Goal: Use online tool/utility: Utilize a website feature to perform a specific function

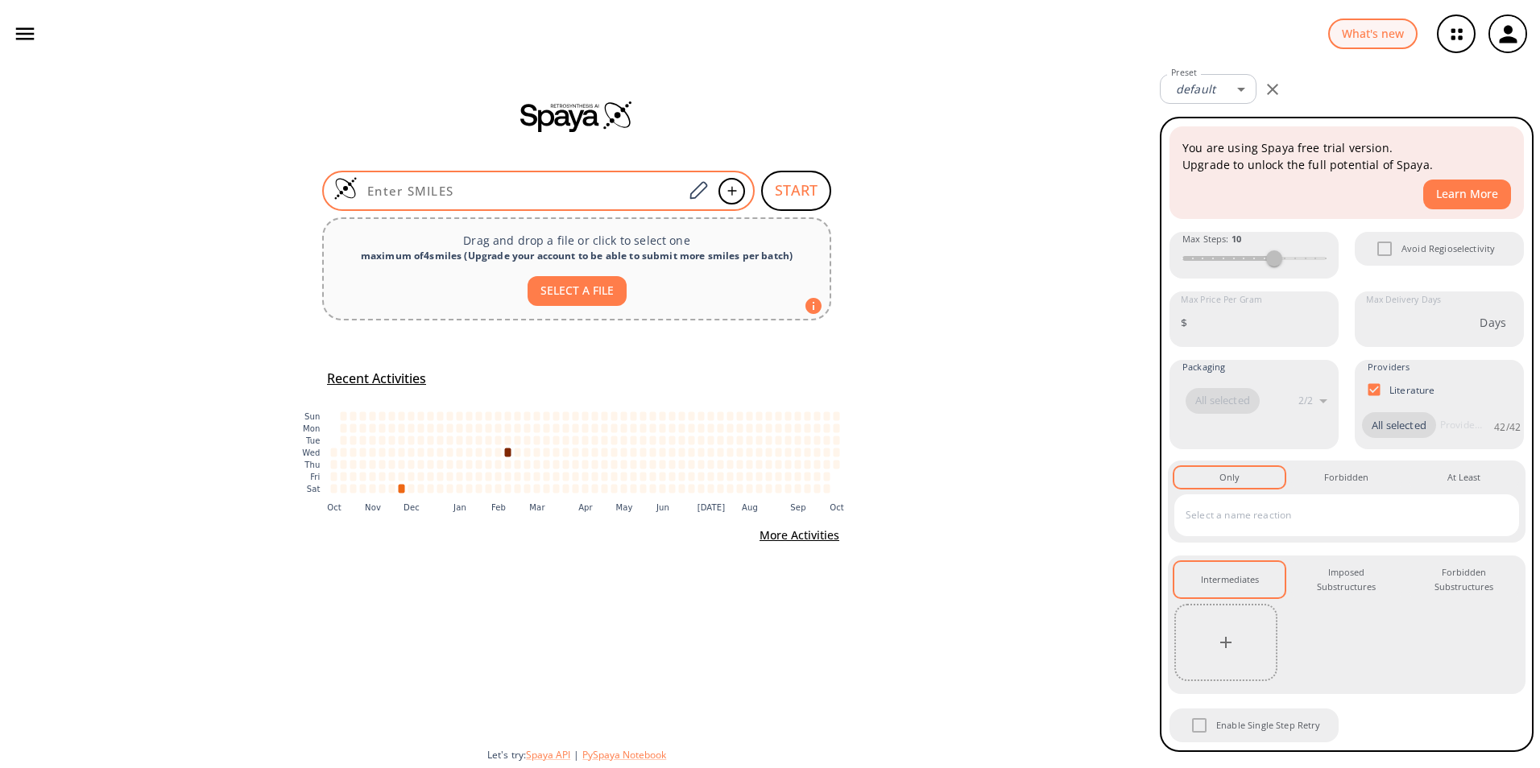
click at [495, 193] on input at bounding box center [520, 191] width 325 height 16
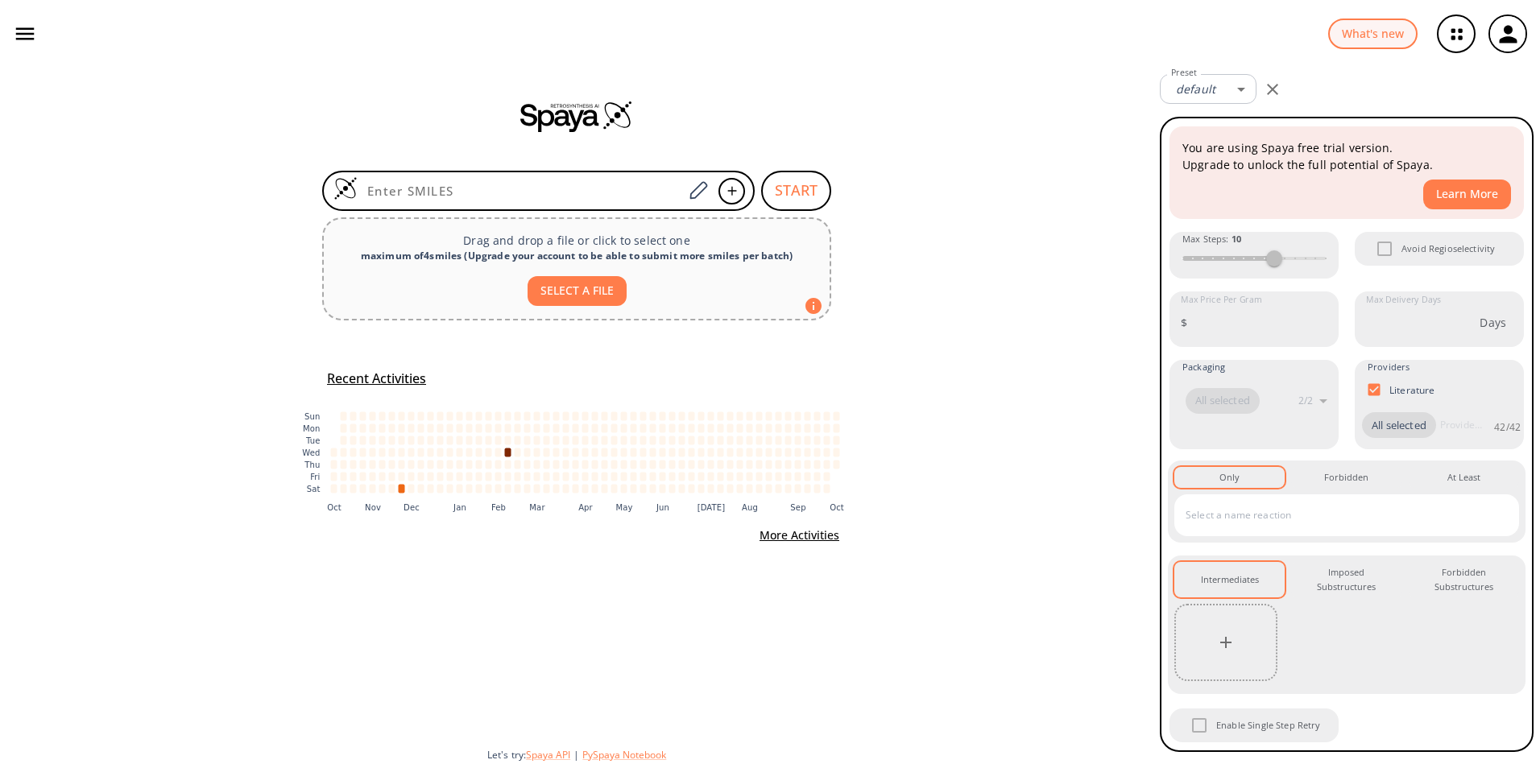
paste input "O=C(OC)[C@@H]1NC=CC1"
type input "O=C(OC)[C@@H]1NC=CC1"
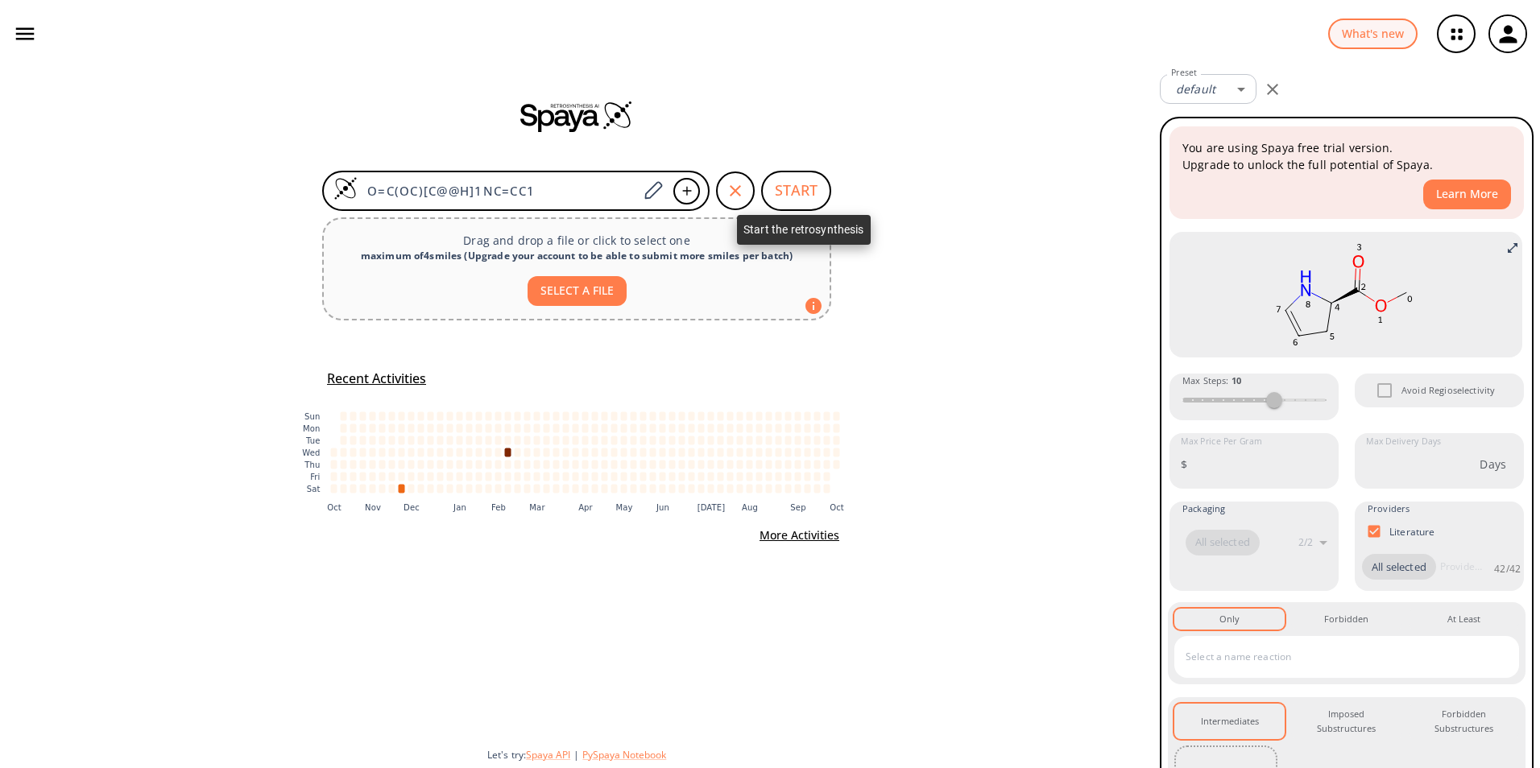
click at [798, 197] on button "START" at bounding box center [796, 191] width 70 height 40
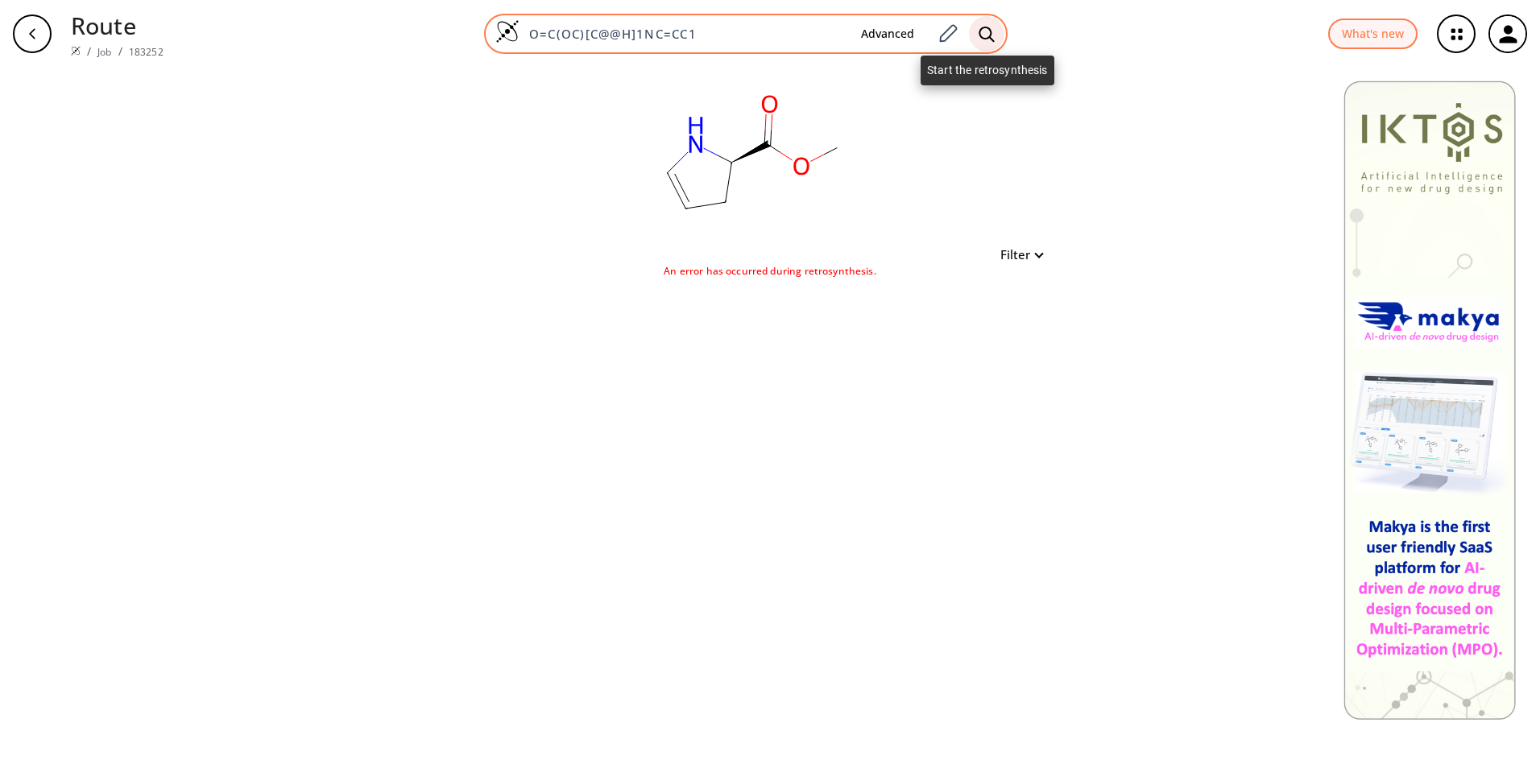
click at [996, 34] on div at bounding box center [986, 33] width 35 height 35
click at [990, 31] on icon at bounding box center [986, 34] width 16 height 17
